Goal: Task Accomplishment & Management: Use online tool/utility

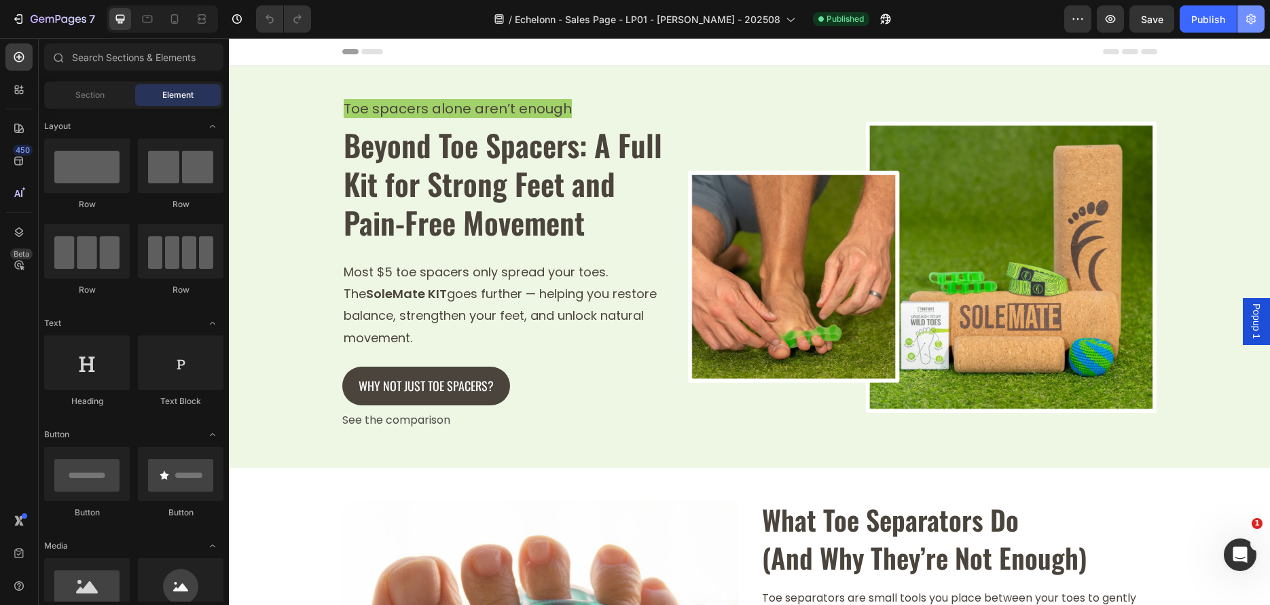
click at [1248, 25] on icon "button" at bounding box center [1251, 19] width 14 height 14
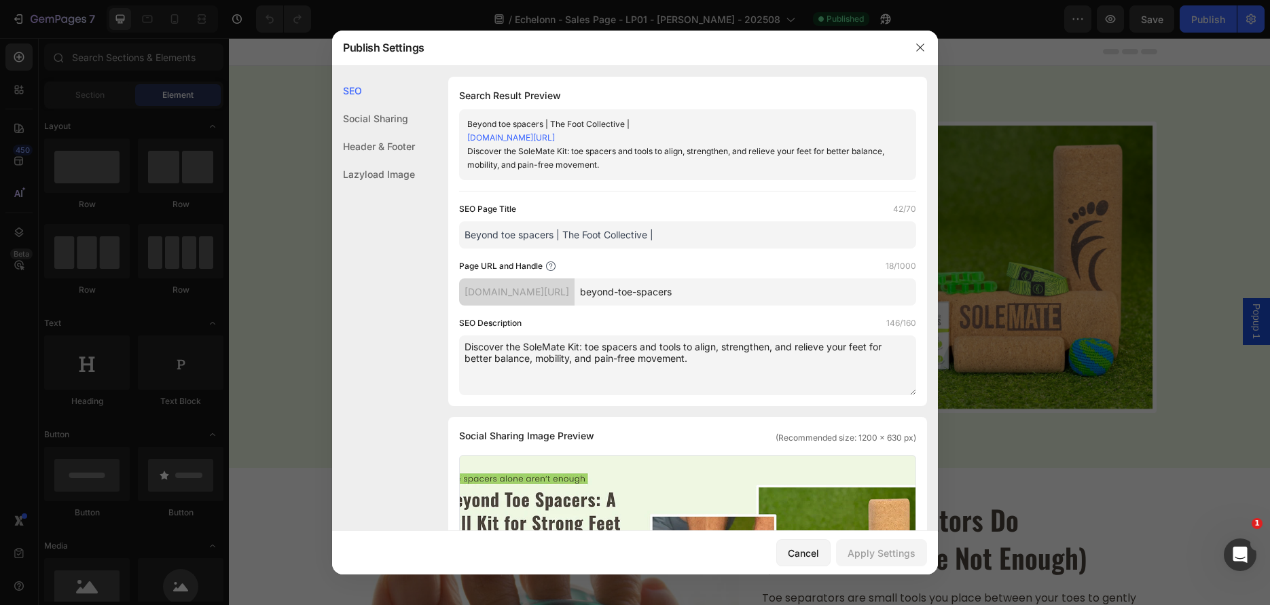
click at [734, 299] on input "beyond-toe-spacers" at bounding box center [746, 291] width 342 height 27
drag, startPoint x: 919, startPoint y: 41, endPoint x: 687, endPoint y: 3, distance: 234.7
click at [919, 41] on button "button" at bounding box center [920, 48] width 22 height 22
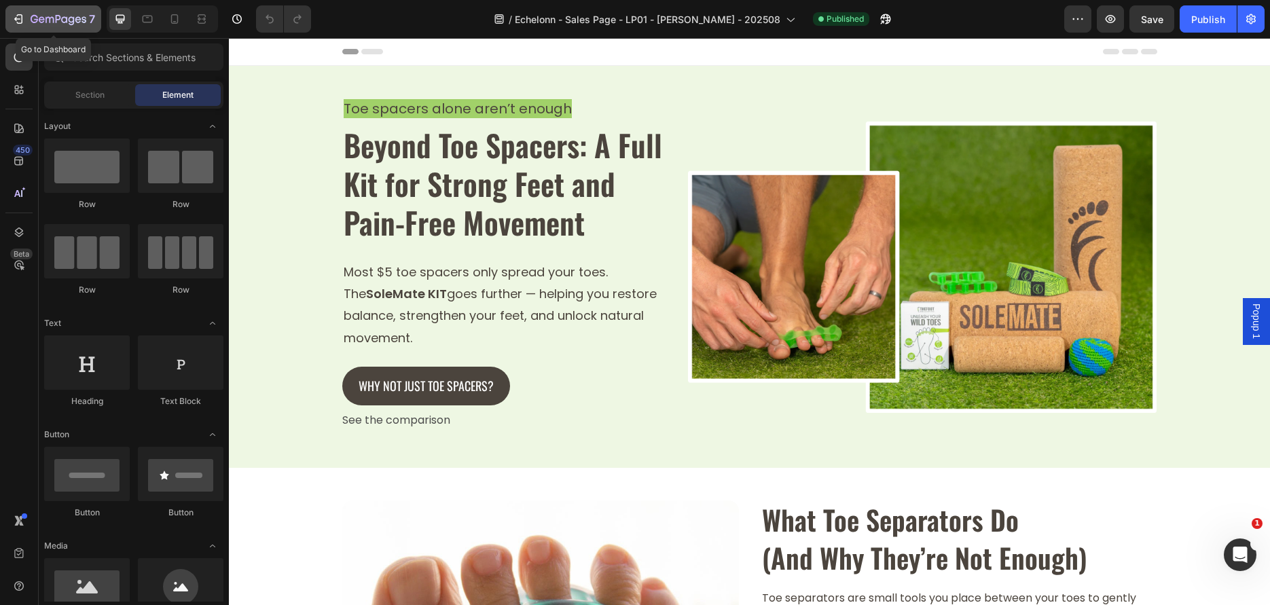
click at [63, 28] on button "7" at bounding box center [53, 18] width 96 height 27
click at [1255, 26] on button "button" at bounding box center [1250, 18] width 27 height 27
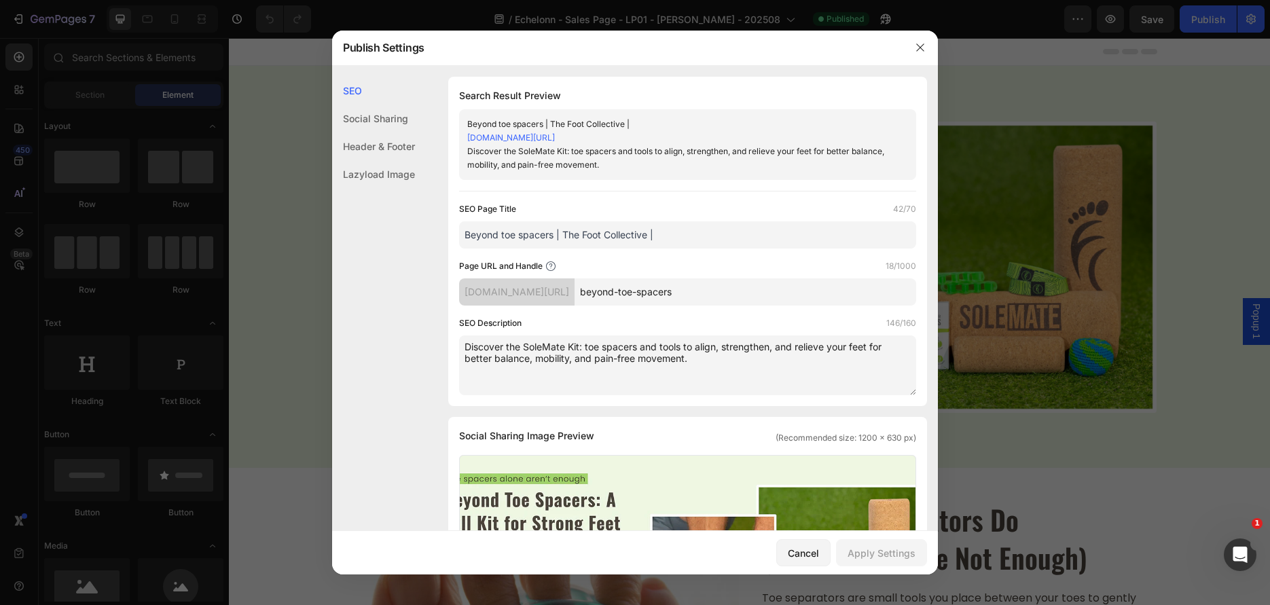
click at [716, 242] on input "Beyond toe spacers | The Foot Collective |" at bounding box center [687, 234] width 457 height 27
type input "Beyond toe spacers | The Foot Collective"
drag, startPoint x: 880, startPoint y: 554, endPoint x: 880, endPoint y: 546, distance: 7.5
click at [880, 554] on div "Apply Settings" at bounding box center [882, 553] width 68 height 14
click at [1212, 32] on div at bounding box center [635, 302] width 1270 height 605
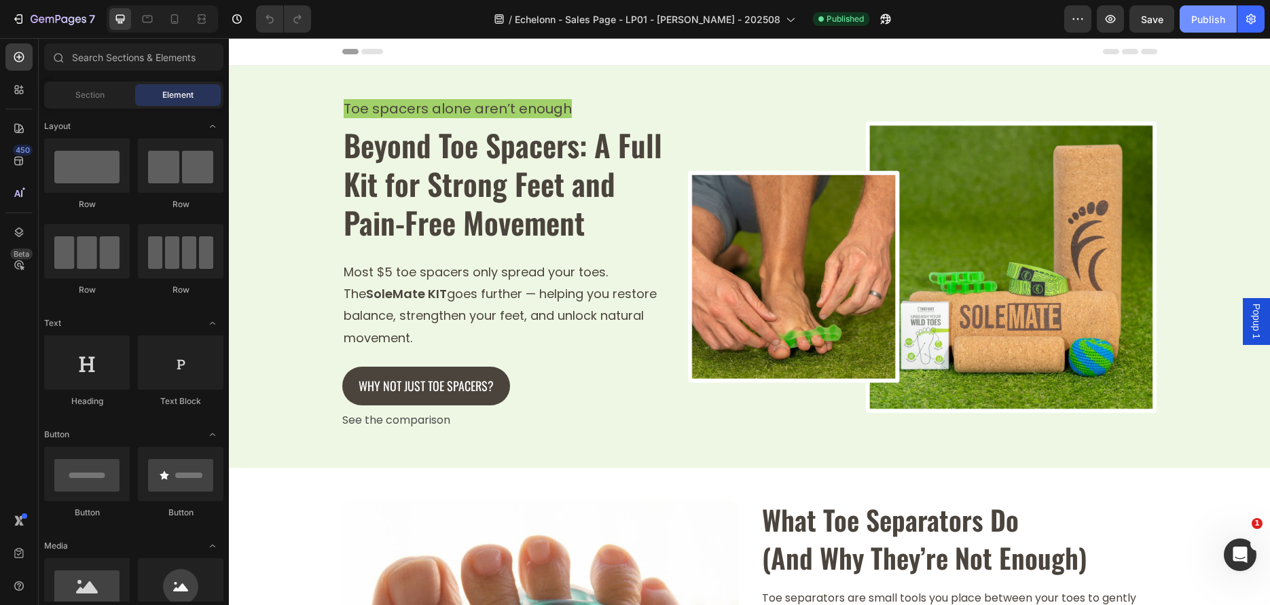
click at [1211, 27] on button "Publish" at bounding box center [1208, 18] width 57 height 27
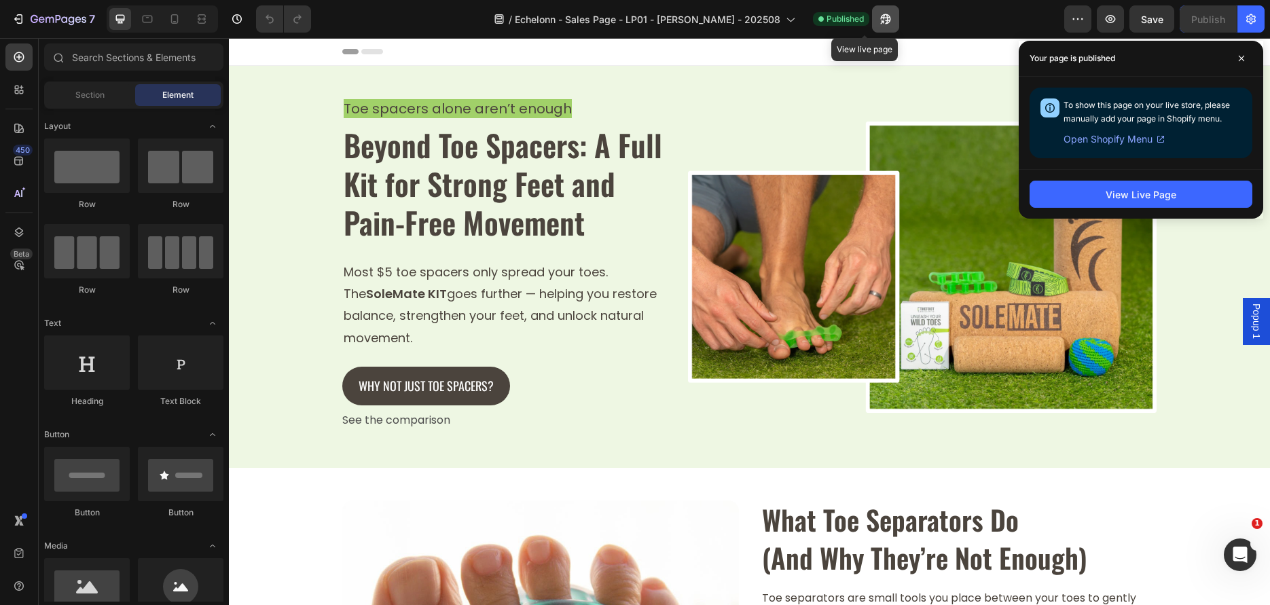
click at [879, 20] on icon "button" at bounding box center [886, 19] width 14 height 14
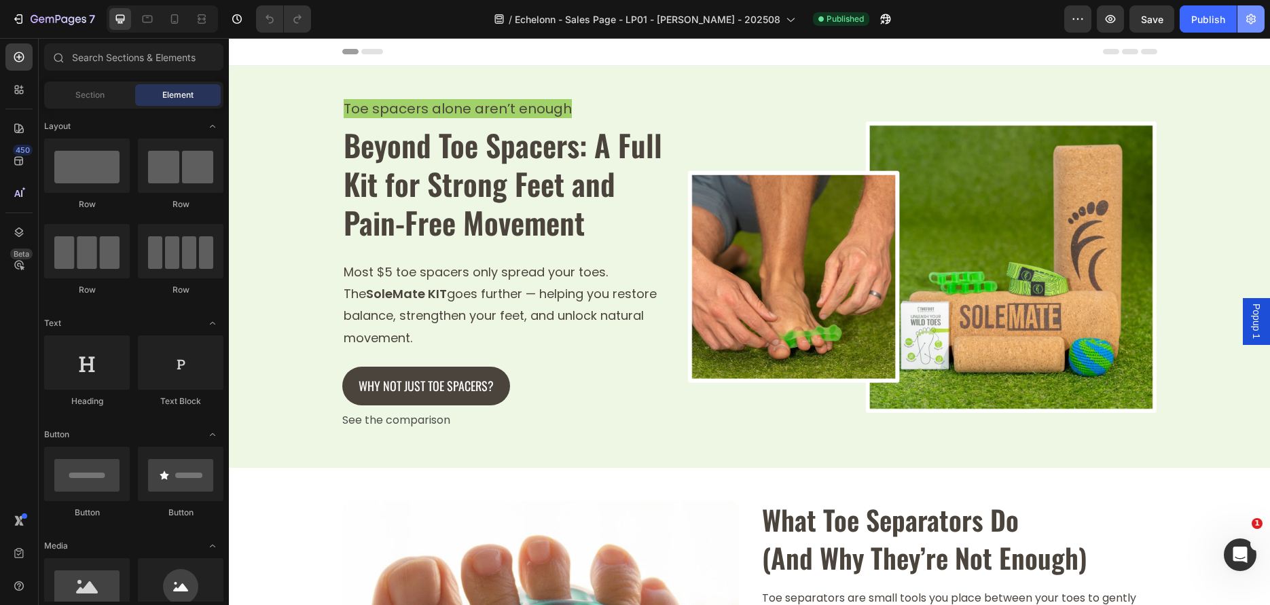
click at [1255, 29] on button "button" at bounding box center [1250, 18] width 27 height 27
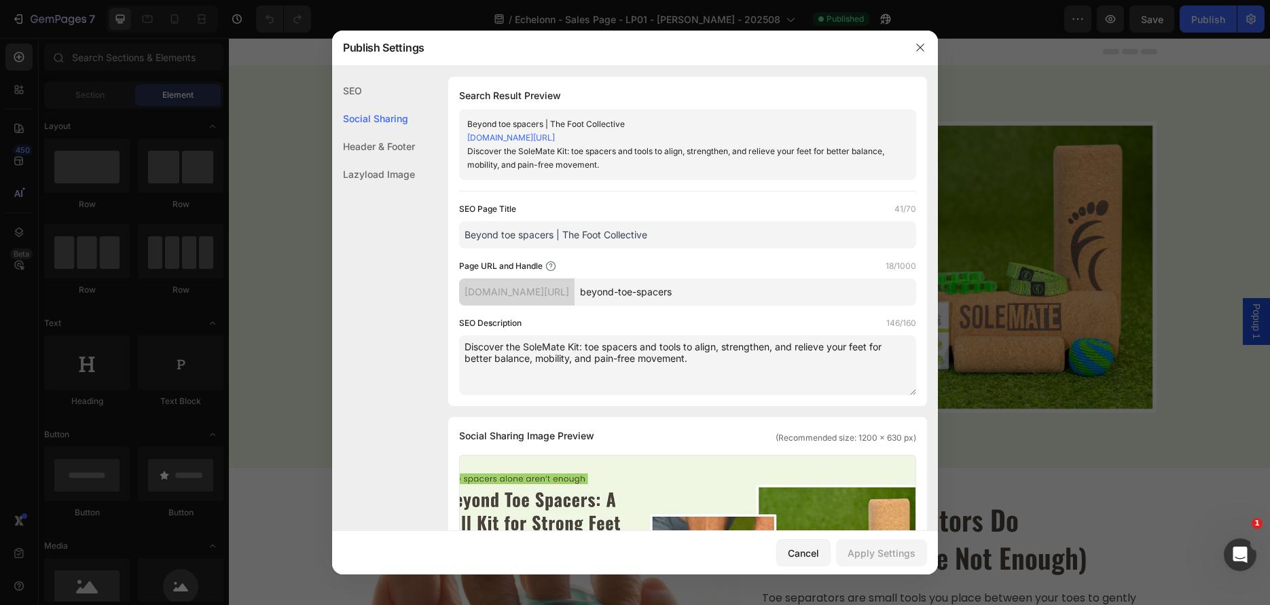
scroll to position [285, 0]
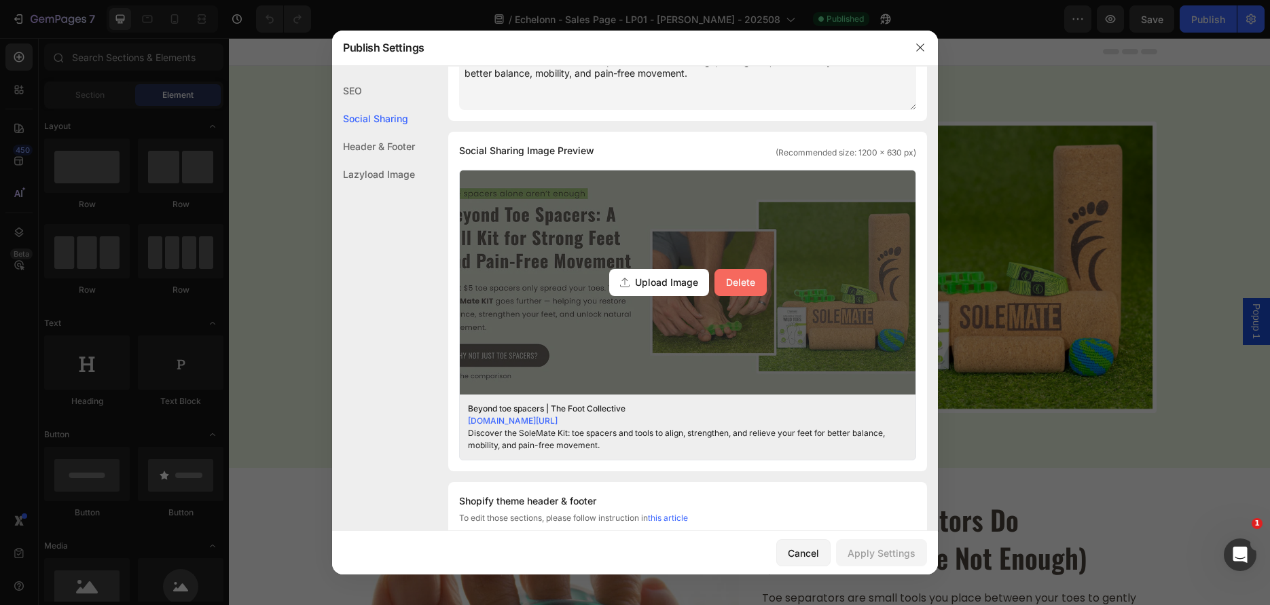
click at [733, 289] on div "Delete" at bounding box center [740, 282] width 29 height 14
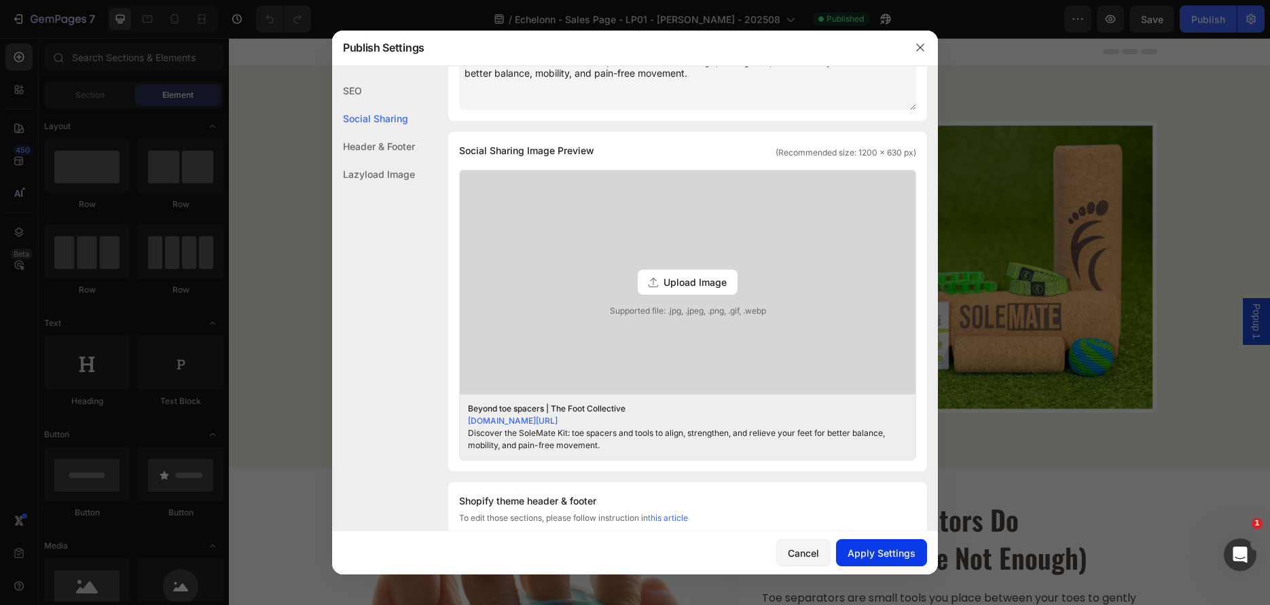
click at [893, 548] on div "Apply Settings" at bounding box center [882, 553] width 68 height 14
click at [1200, 29] on div at bounding box center [635, 302] width 1270 height 605
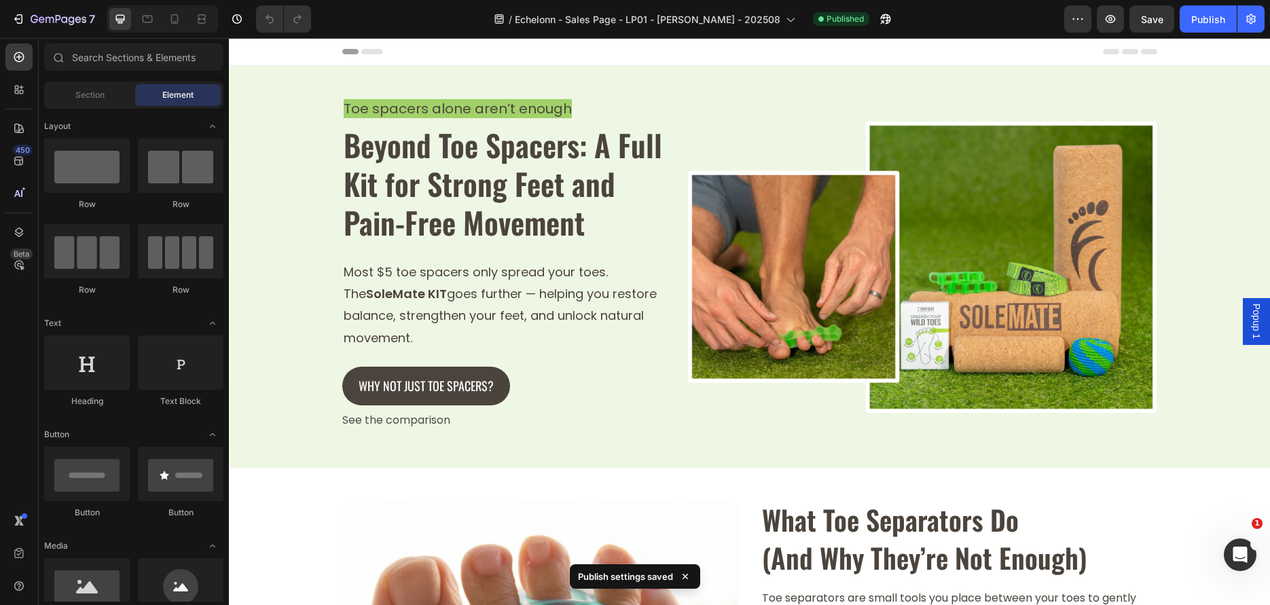
click at [1200, 29] on button "Publish" at bounding box center [1208, 18] width 57 height 27
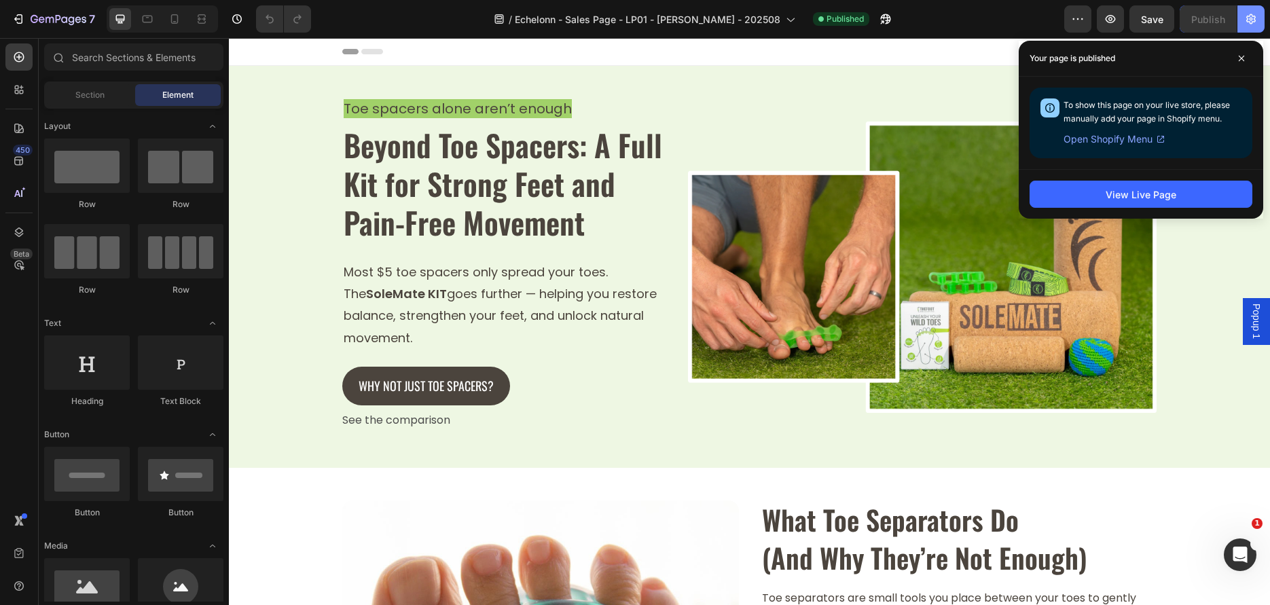
click at [1252, 26] on button "button" at bounding box center [1250, 18] width 27 height 27
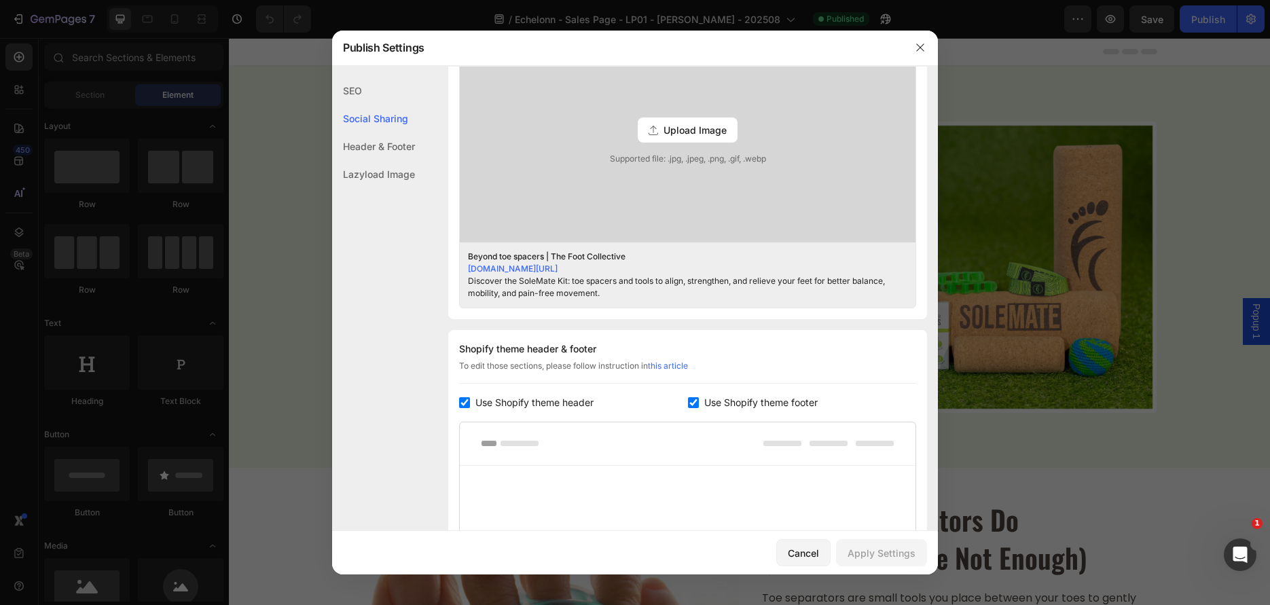
scroll to position [489, 0]
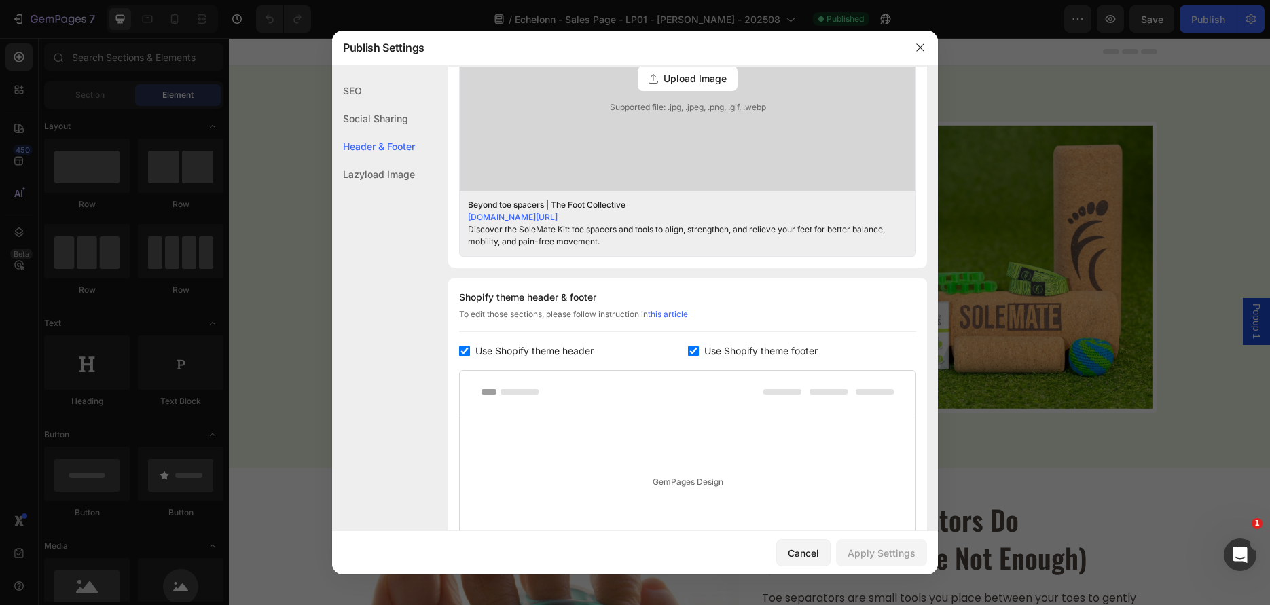
click at [676, 84] on span "Upload Image" at bounding box center [695, 78] width 63 height 14
click at [0, 0] on input "Upload Image Supported file: .jpg, .jpeg, .png, .gif, .webp" at bounding box center [0, 0] width 0 height 0
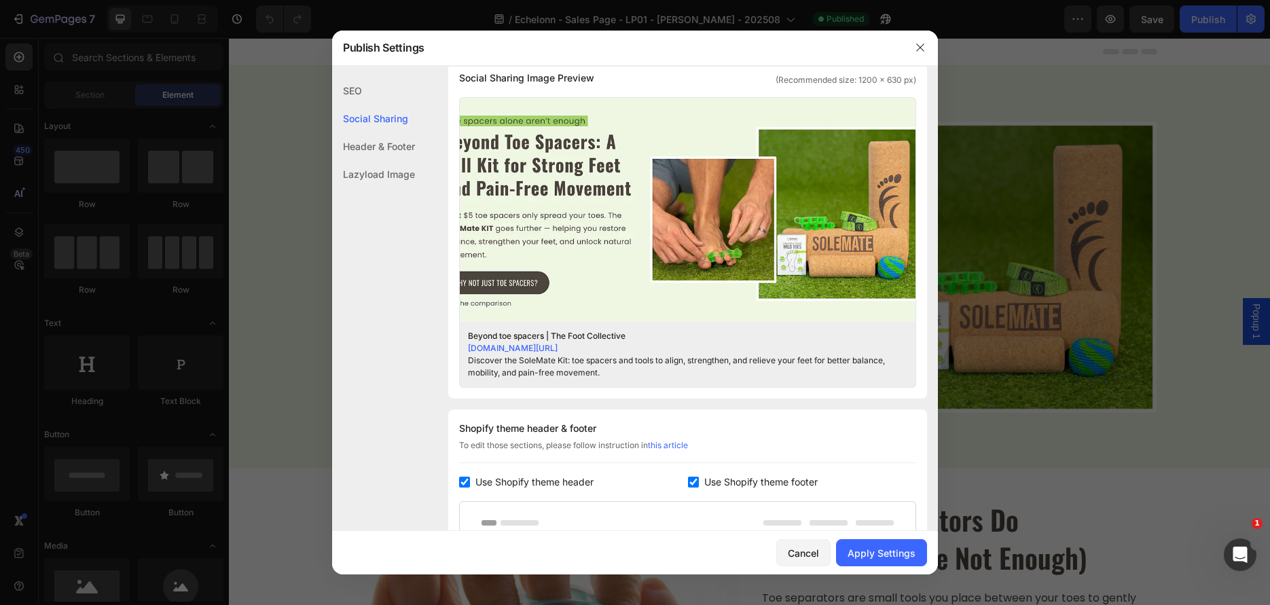
scroll to position [340, 0]
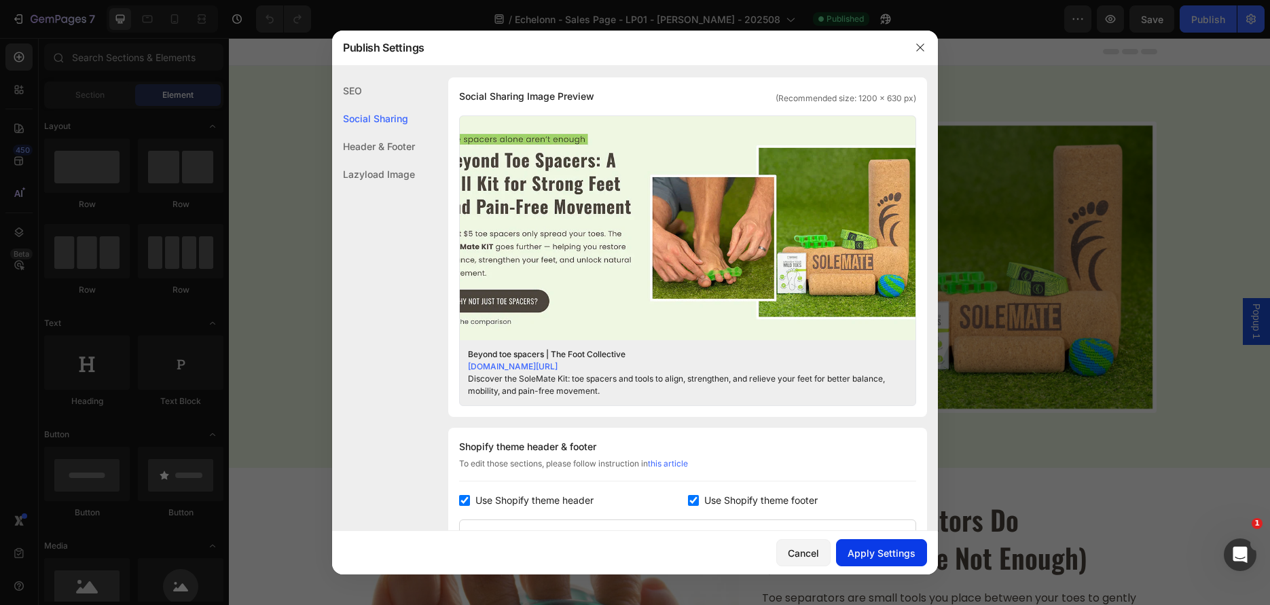
click at [892, 560] on button "Apply Settings" at bounding box center [881, 552] width 91 height 27
click at [1170, 90] on div at bounding box center [635, 302] width 1270 height 605
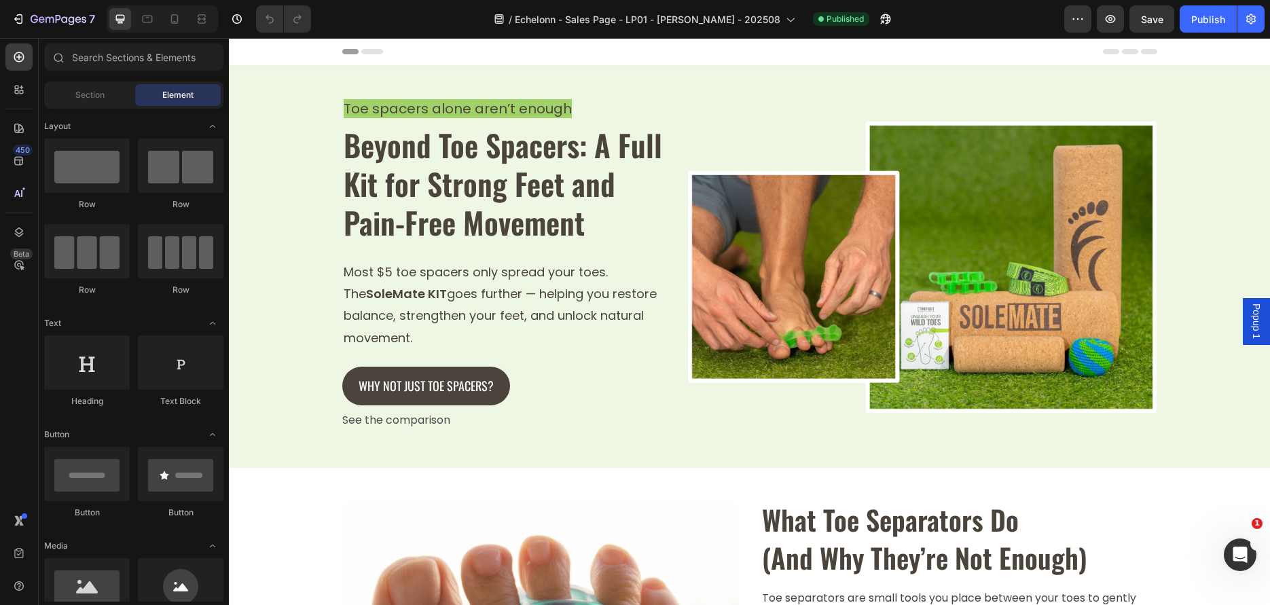
click at [1205, 33] on div "7 / Echelonn - Sales Page - LP01 - Cristina - 202508 Published Preview Save Pub…" at bounding box center [635, 19] width 1270 height 39
click at [1224, 20] on div "Publish" at bounding box center [1208, 19] width 34 height 14
